Goal: Task Accomplishment & Management: Use online tool/utility

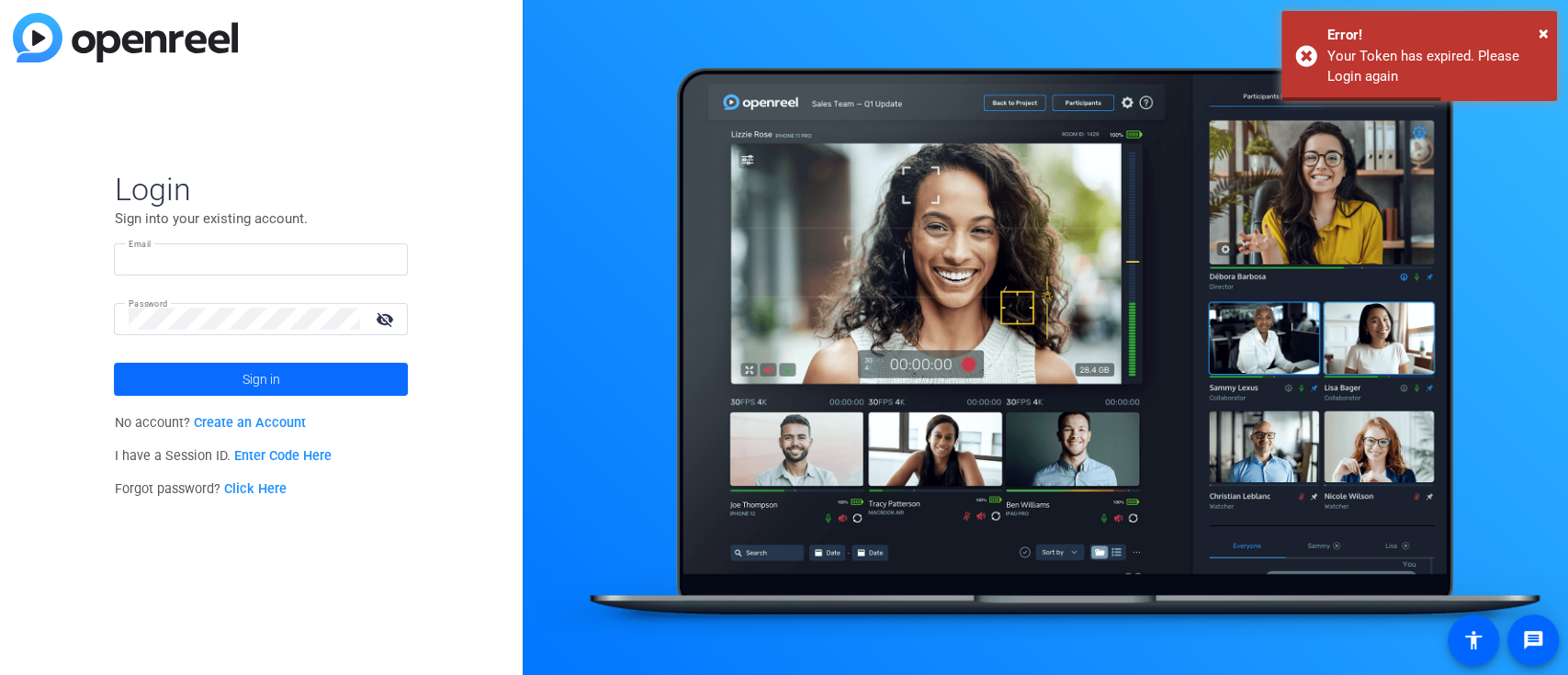
type input "[PERSON_NAME][EMAIL_ADDRESS][PERSON_NAME][DOMAIN_NAME]"
click at [250, 383] on span "Sign in" at bounding box center [261, 380] width 37 height 46
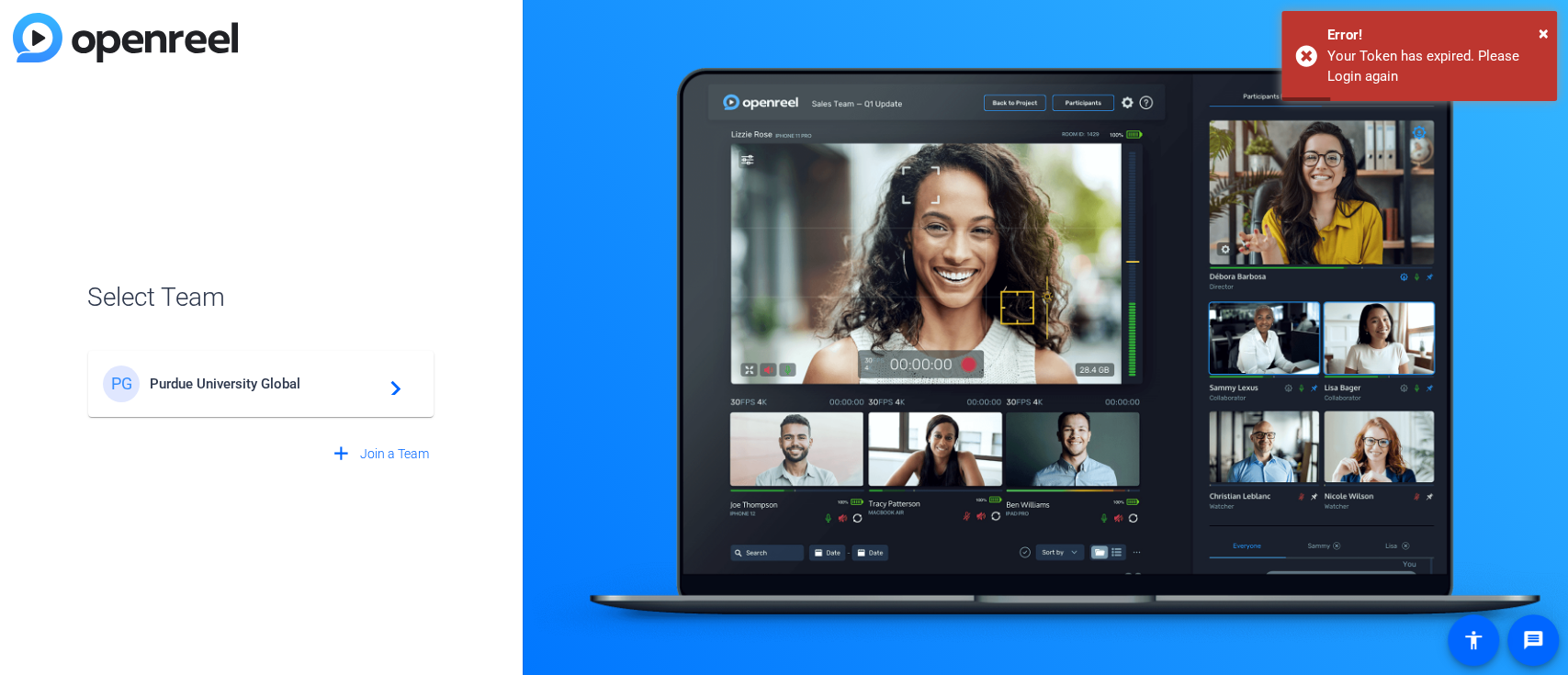
click at [310, 388] on span "Purdue University Global" at bounding box center [263, 384] width 230 height 16
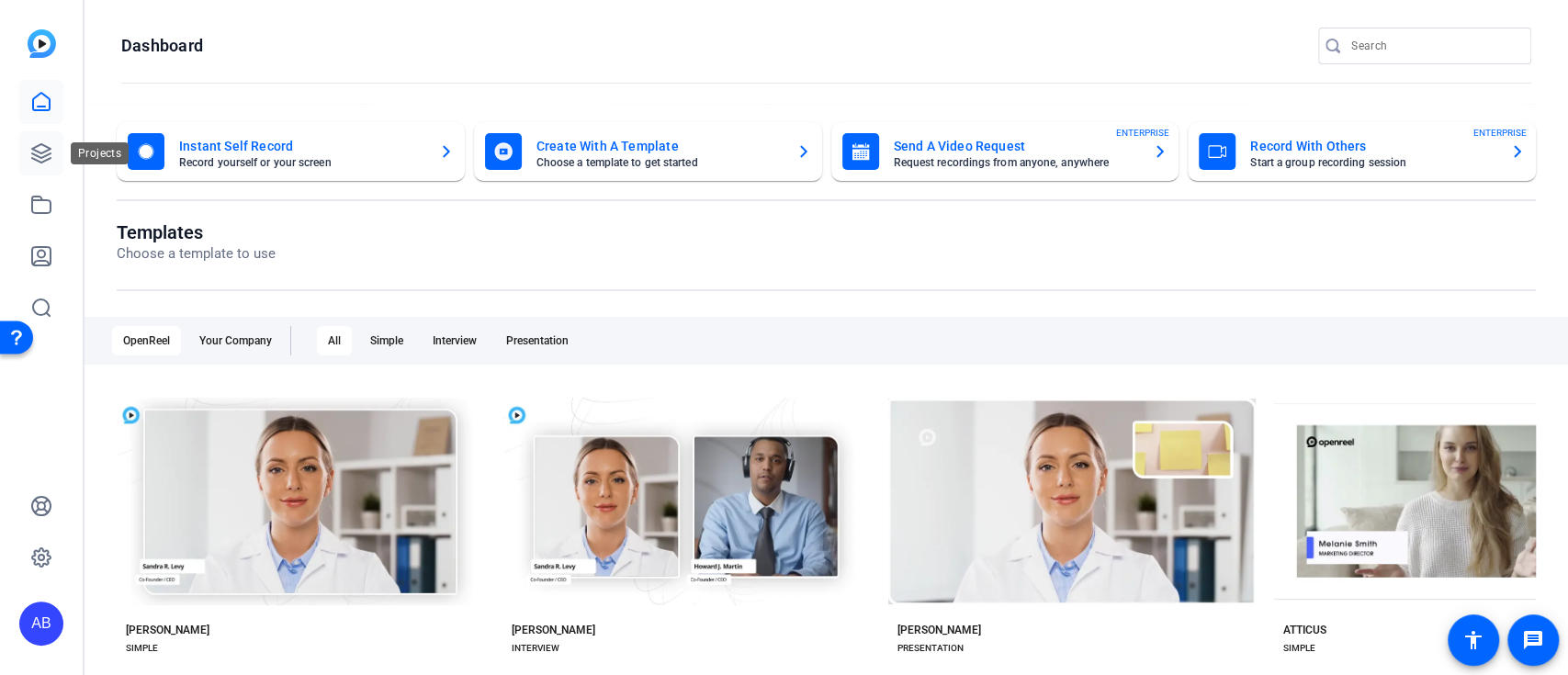
click at [43, 167] on link at bounding box center [41, 154] width 44 height 44
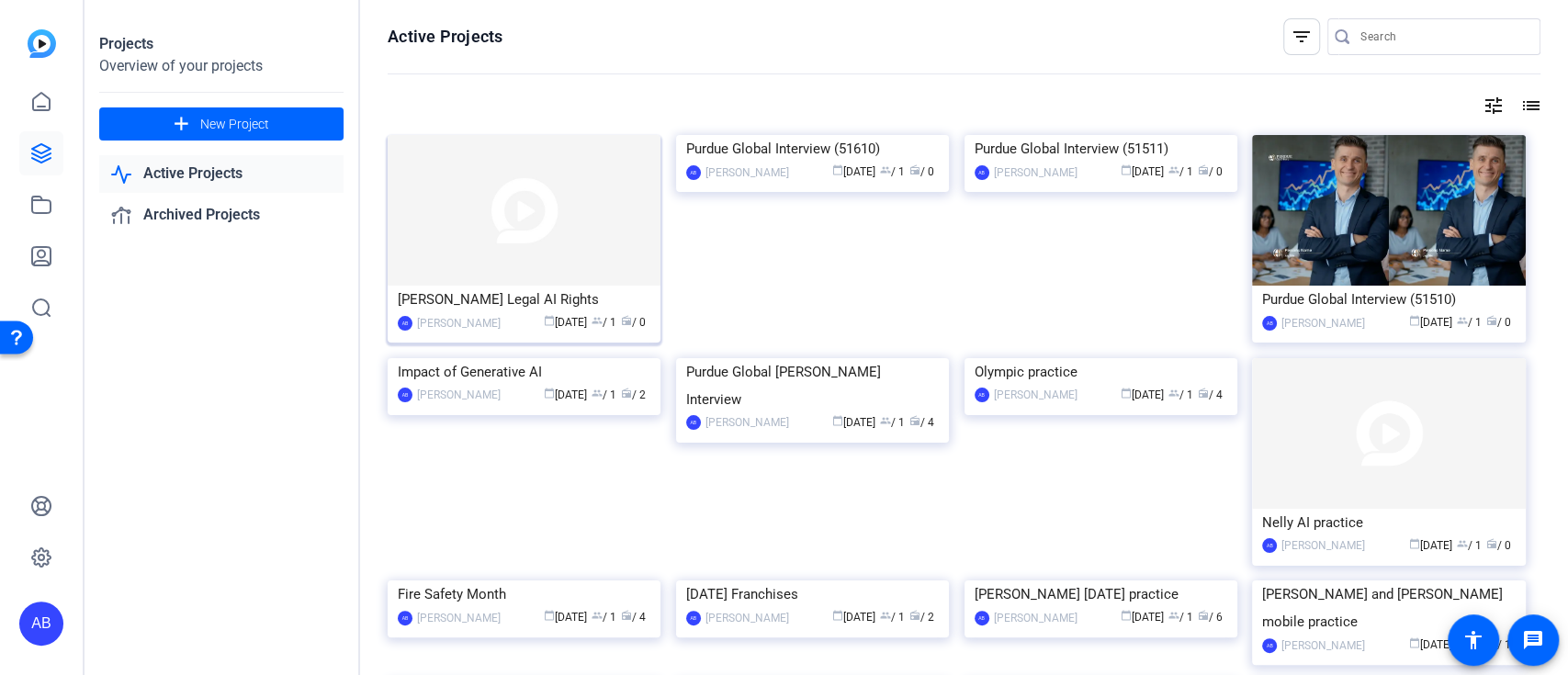
click at [594, 245] on img at bounding box center [524, 210] width 273 height 151
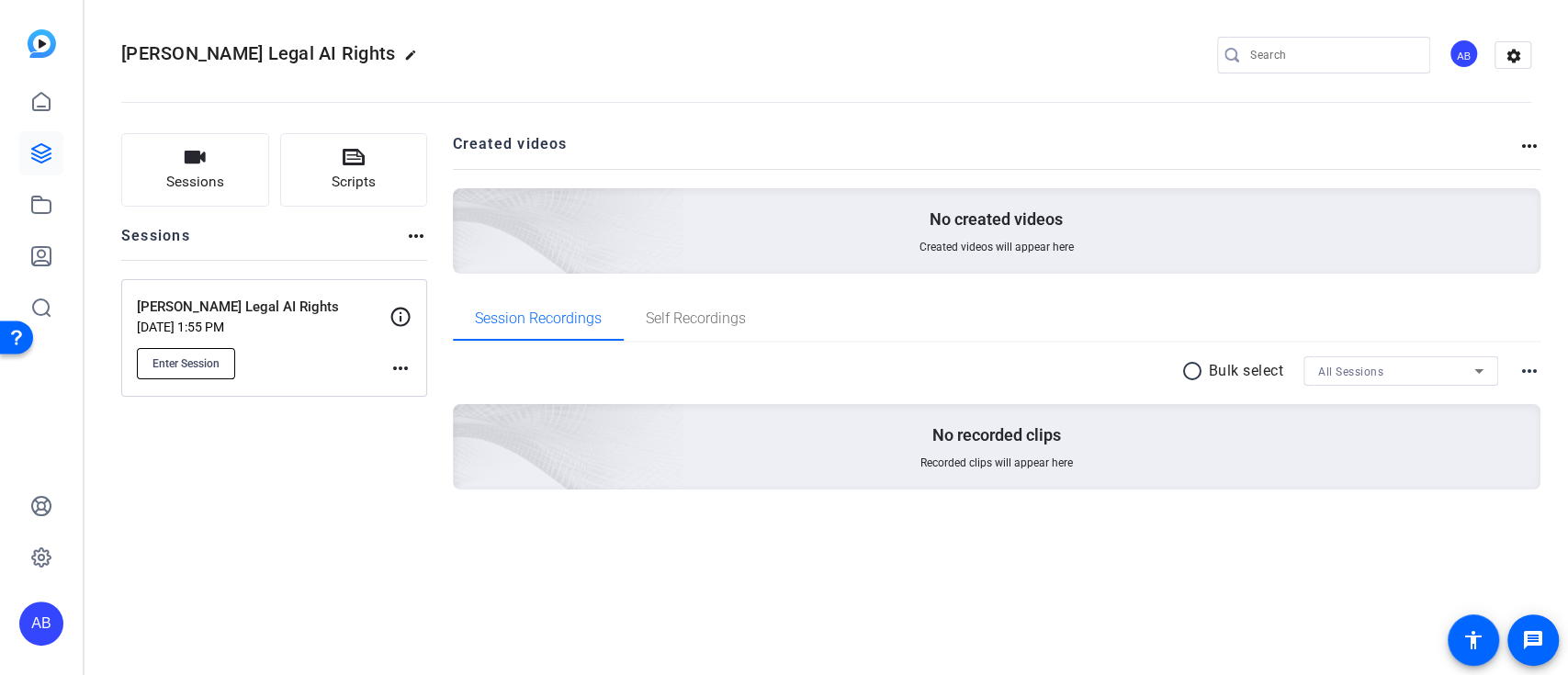
click at [207, 355] on button "Enter Session" at bounding box center [186, 363] width 98 height 31
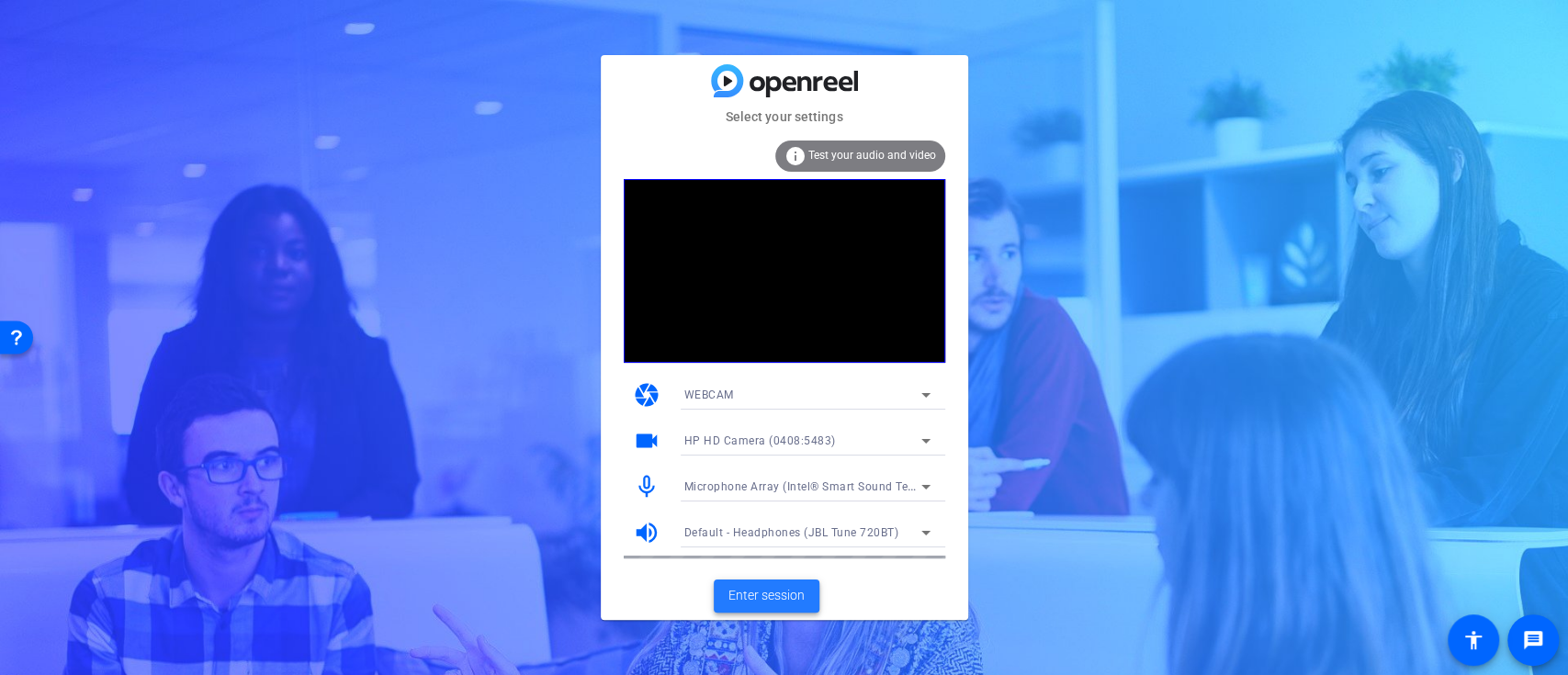
click at [783, 592] on span "Enter session" at bounding box center [766, 596] width 76 height 19
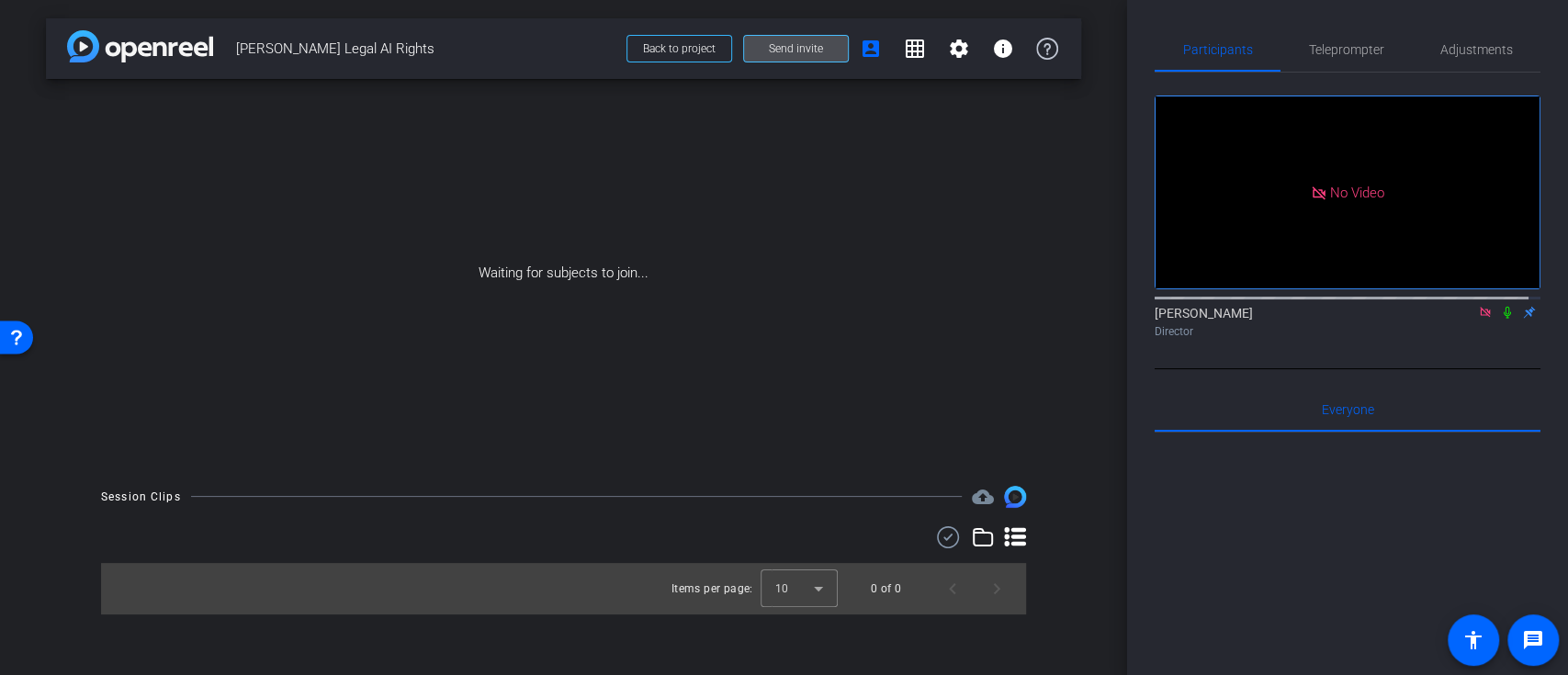
click at [819, 45] on span "Send invite" at bounding box center [796, 48] width 54 height 14
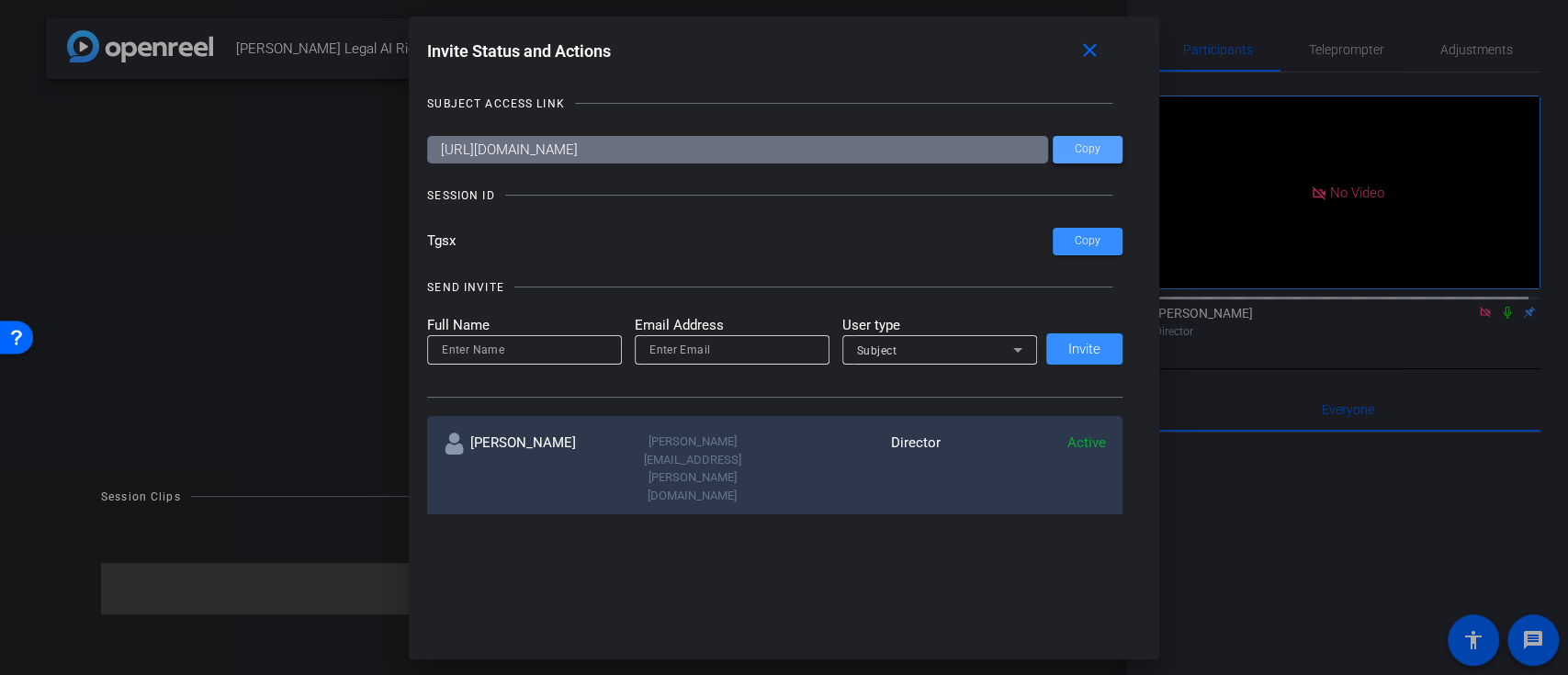
click at [1079, 147] on span "Copy" at bounding box center [1087, 149] width 26 height 13
click at [1095, 236] on span at bounding box center [1087, 241] width 70 height 44
click at [1101, 57] on mat-icon "close" at bounding box center [1089, 51] width 23 height 23
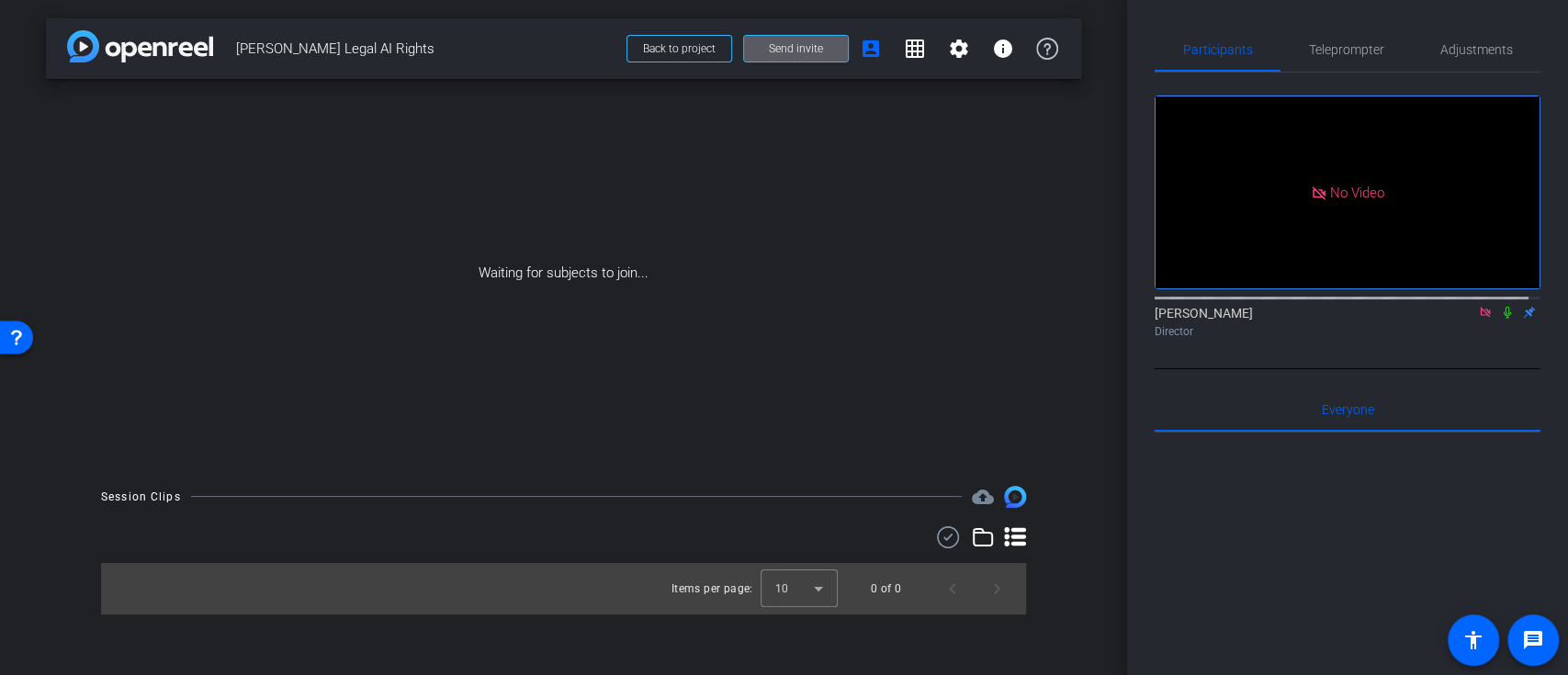
click at [1481, 317] on icon at bounding box center [1485, 312] width 11 height 11
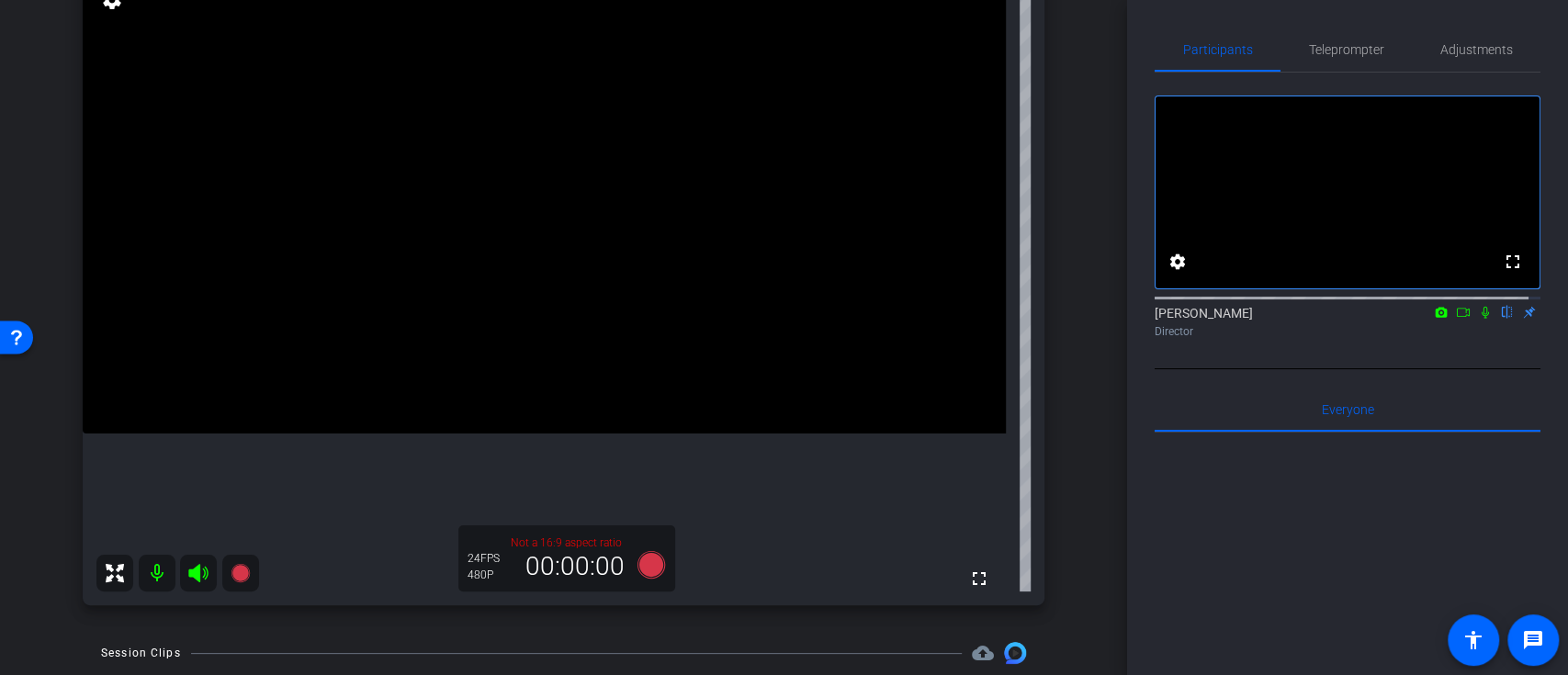
scroll to position [244, 0]
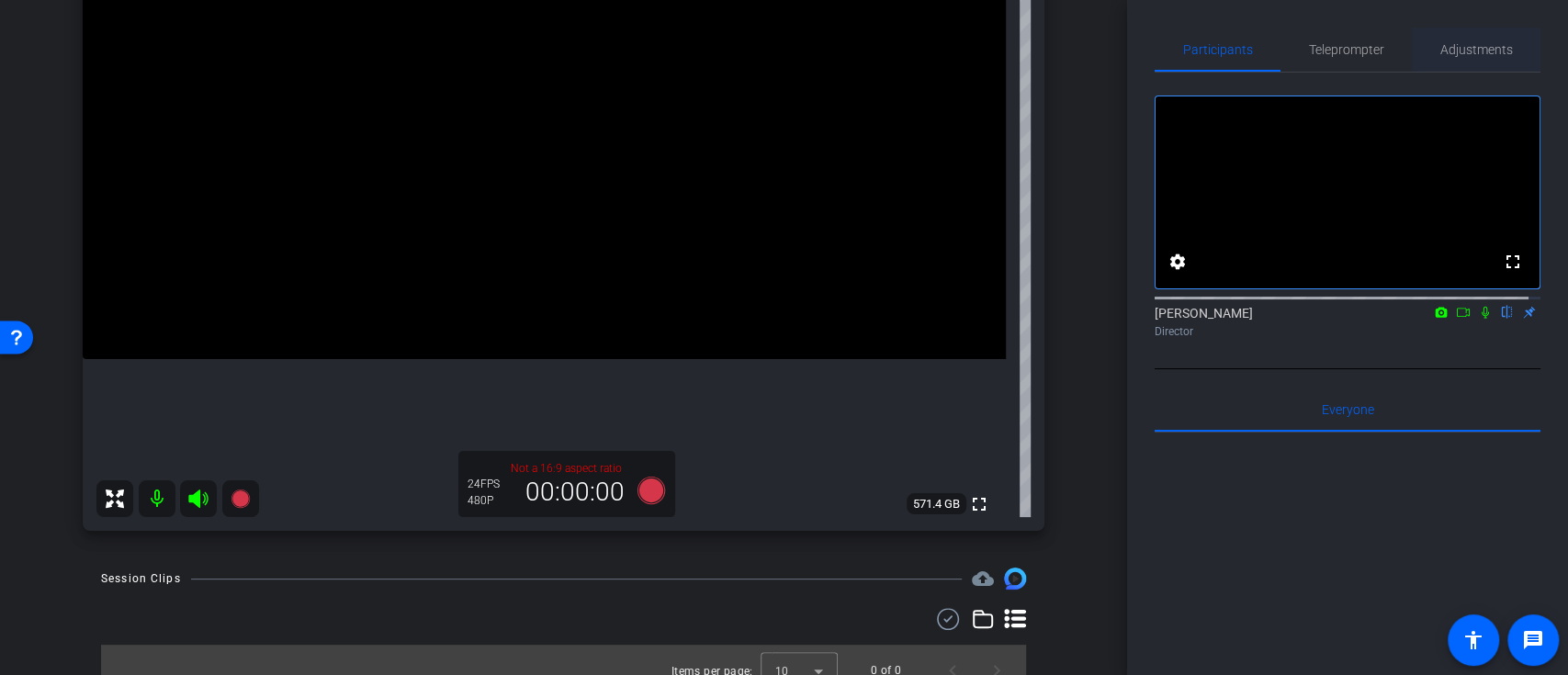
click at [1478, 47] on span "Adjustments" at bounding box center [1478, 49] width 73 height 12
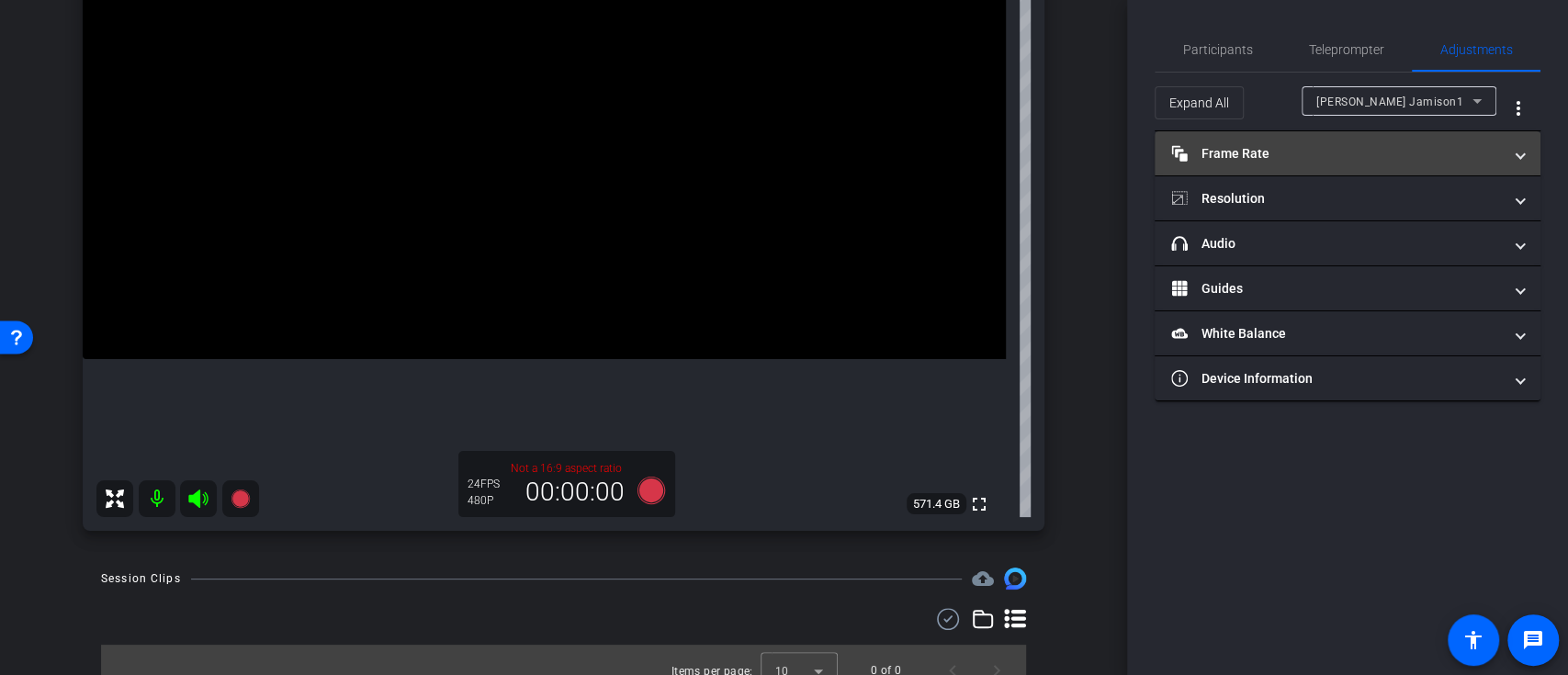
click at [1391, 136] on mat-expansion-panel-header "Frame Rate Frame Rate" at bounding box center [1347, 154] width 386 height 44
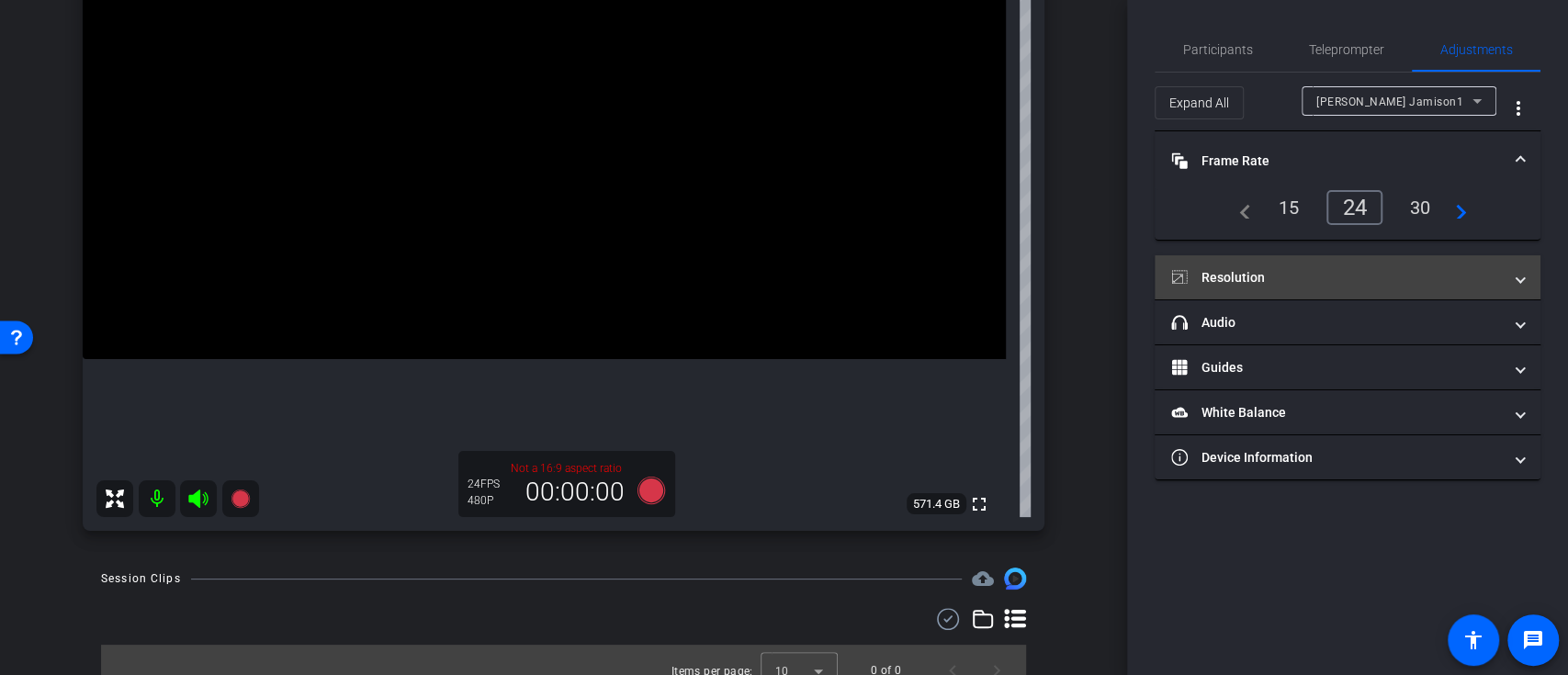
click at [1342, 262] on mat-expansion-panel-header "Resolution" at bounding box center [1347, 278] width 386 height 44
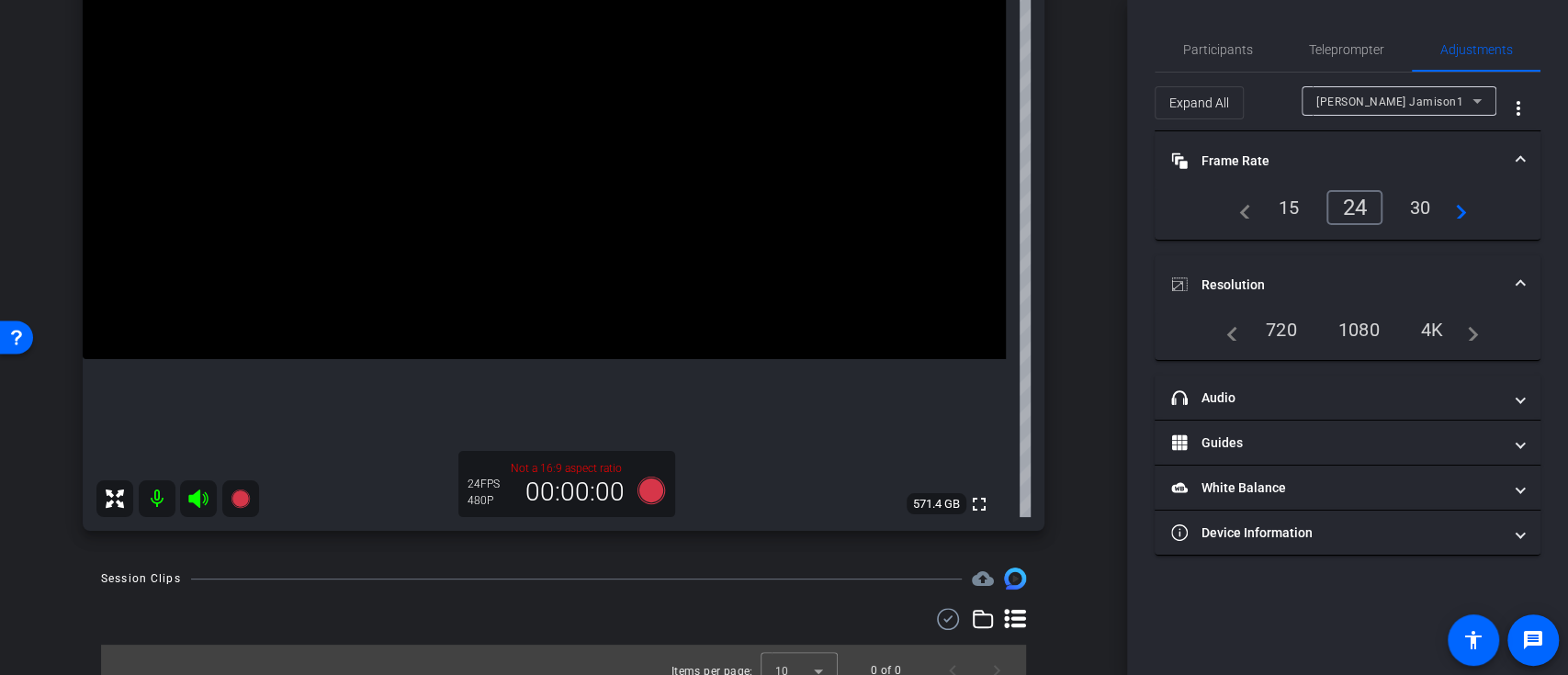
click at [1286, 335] on div "720" at bounding box center [1282, 330] width 59 height 31
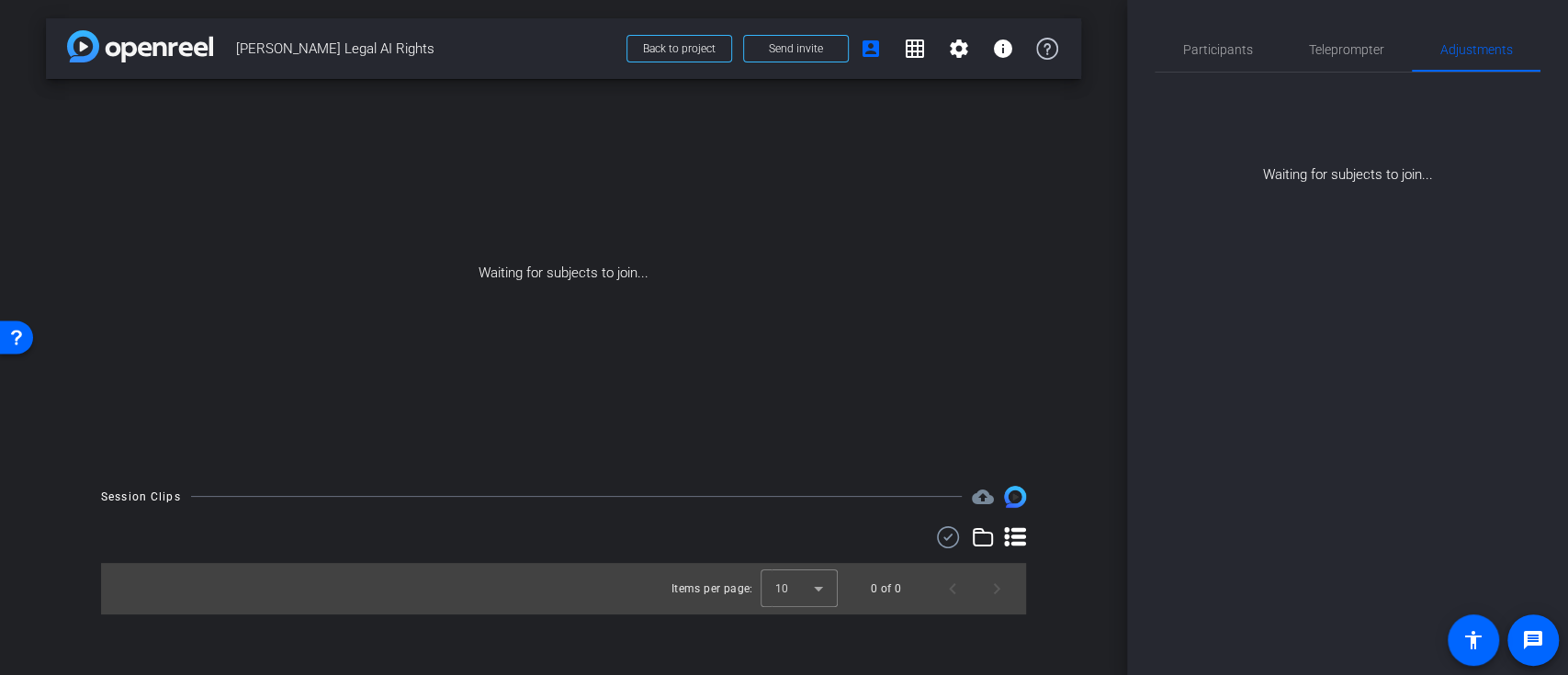
scroll to position [0, 0]
